Goal: Information Seeking & Learning: Learn about a topic

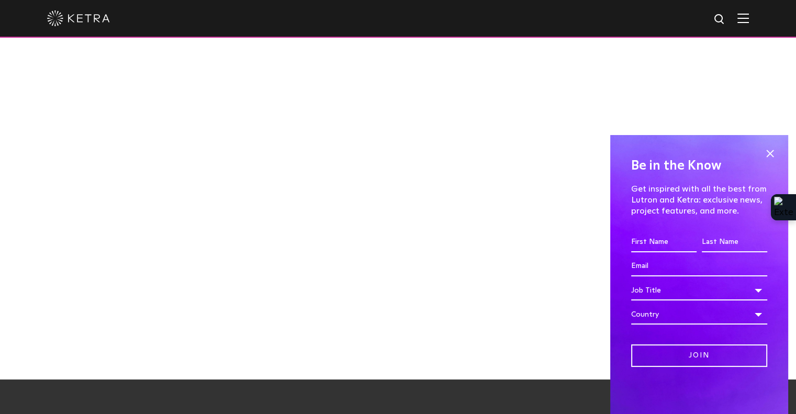
scroll to position [837, 0]
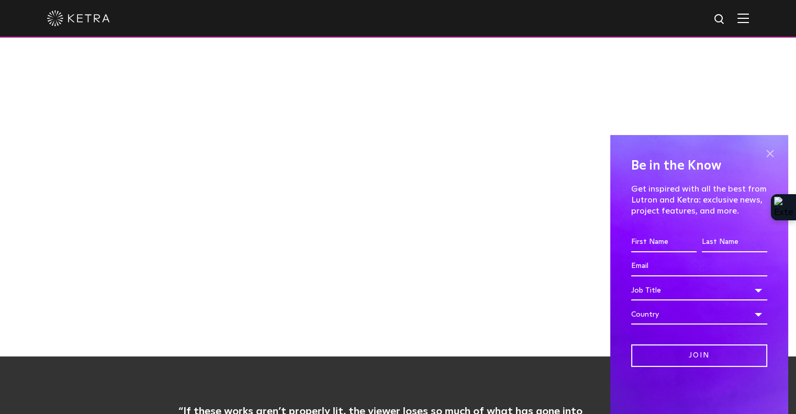
click at [770, 150] on span at bounding box center [770, 154] width 16 height 16
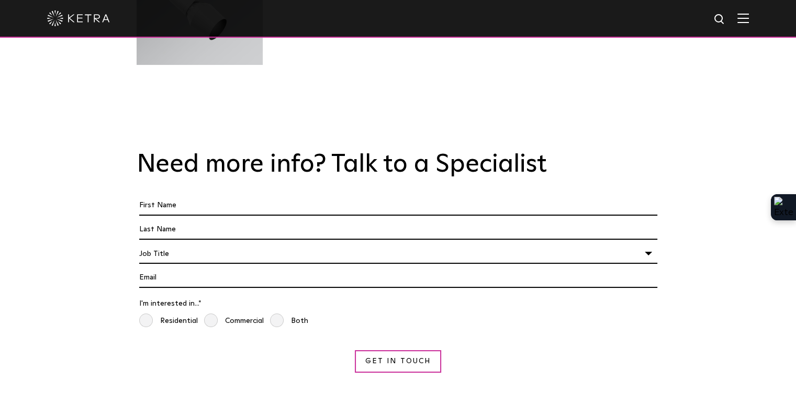
scroll to position [2983, 0]
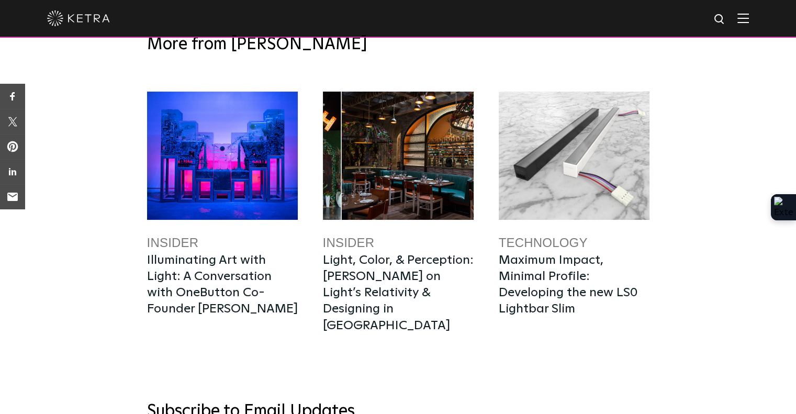
scroll to position [4030, 0]
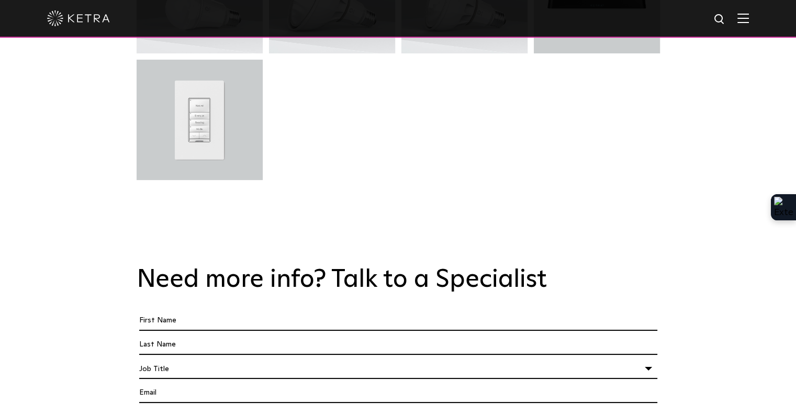
scroll to position [3141, 0]
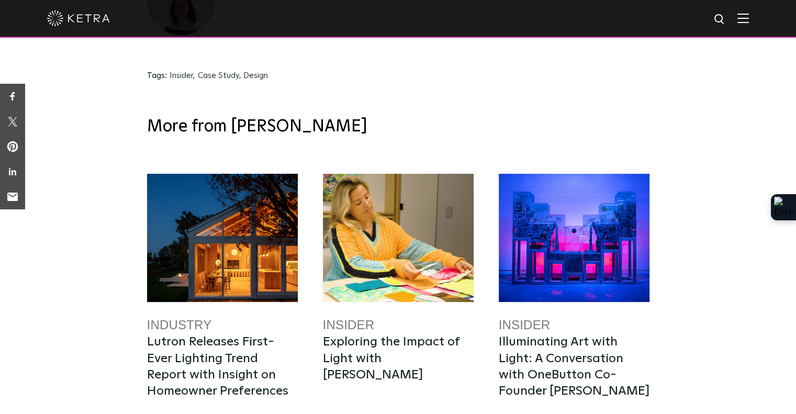
scroll to position [2962, 0]
